Goal: Understand process/instructions: Learn how to perform a task or action

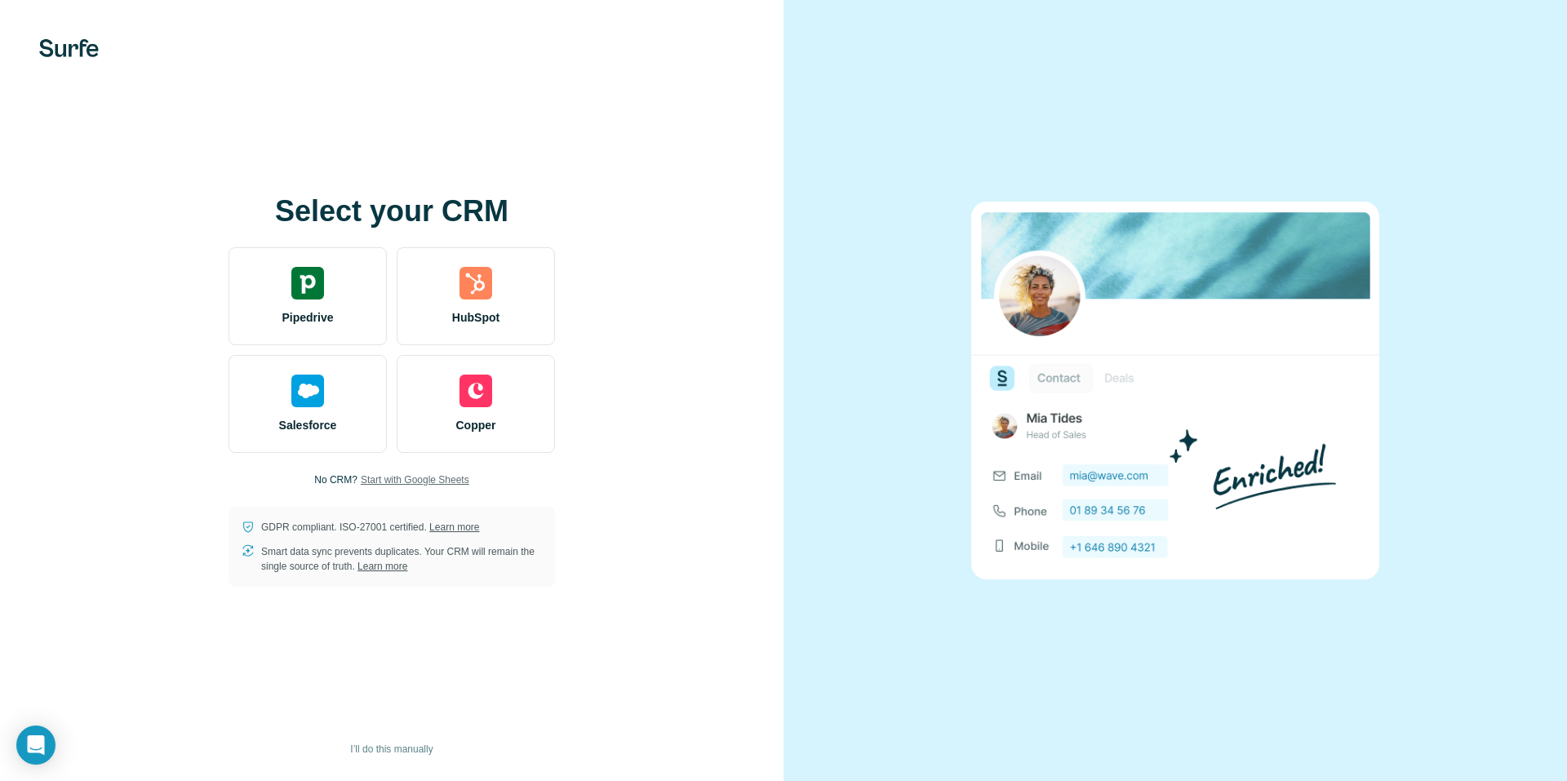
click at [434, 478] on span "Start with Google Sheets" at bounding box center [415, 480] width 109 height 15
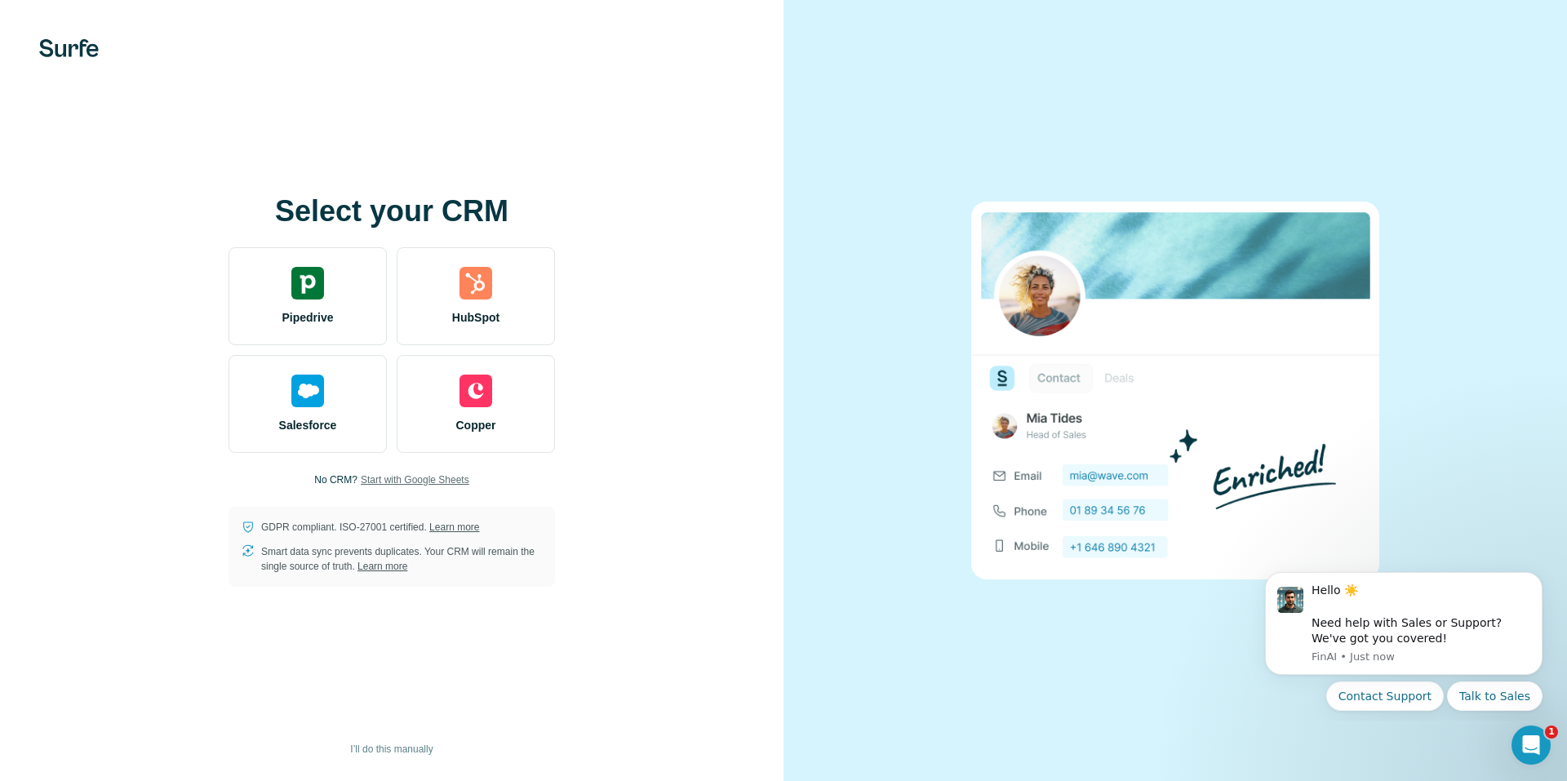
click at [651, 550] on div "Select your CRM Pipedrive HubSpot Salesforce Copper No CRM? Start with Google S…" at bounding box center [392, 391] width 718 height 392
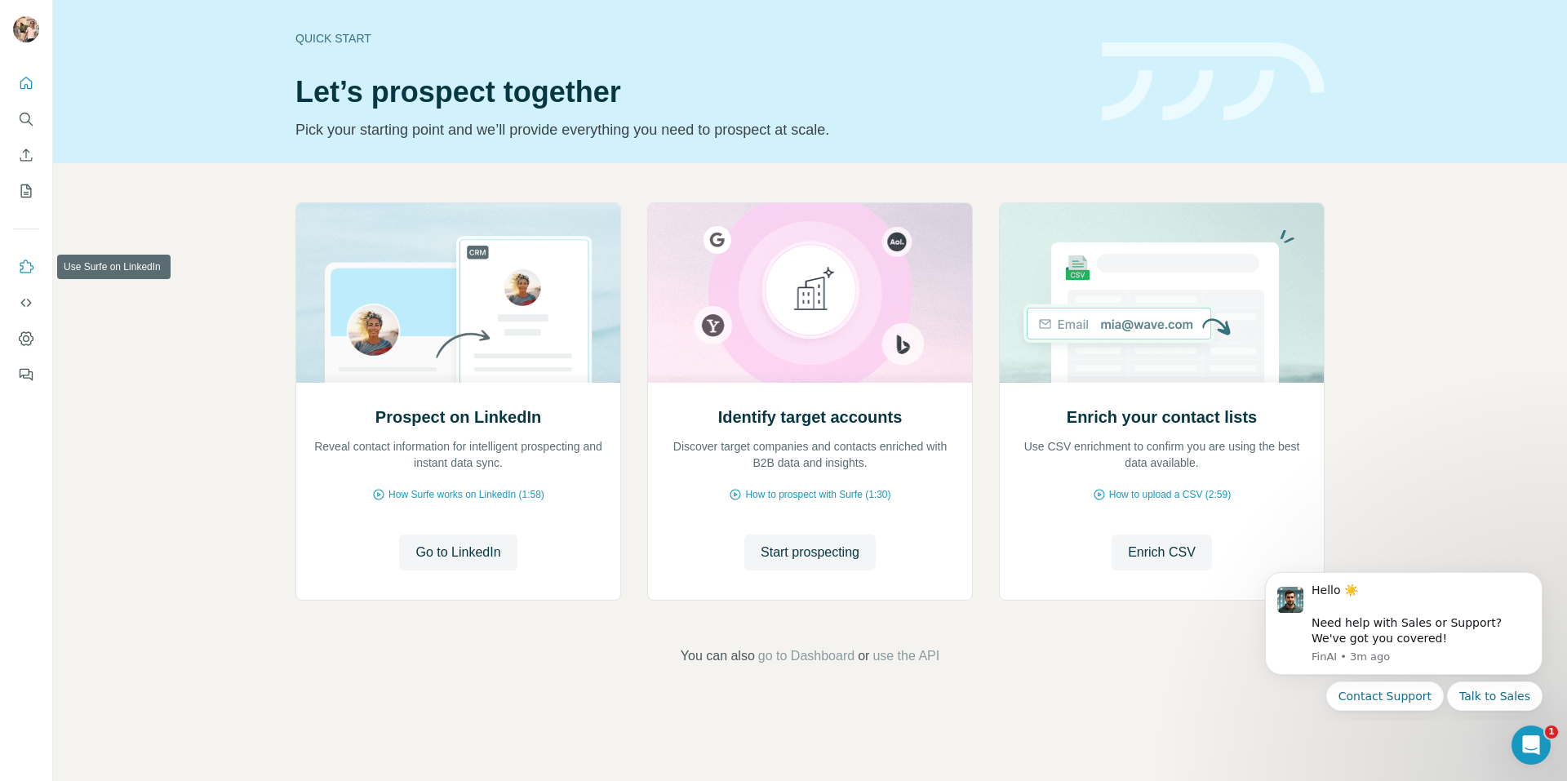
click at [29, 268] on icon "Use Surfe on LinkedIn" at bounding box center [26, 267] width 16 height 16
